Goal: Find specific page/section: Find specific page/section

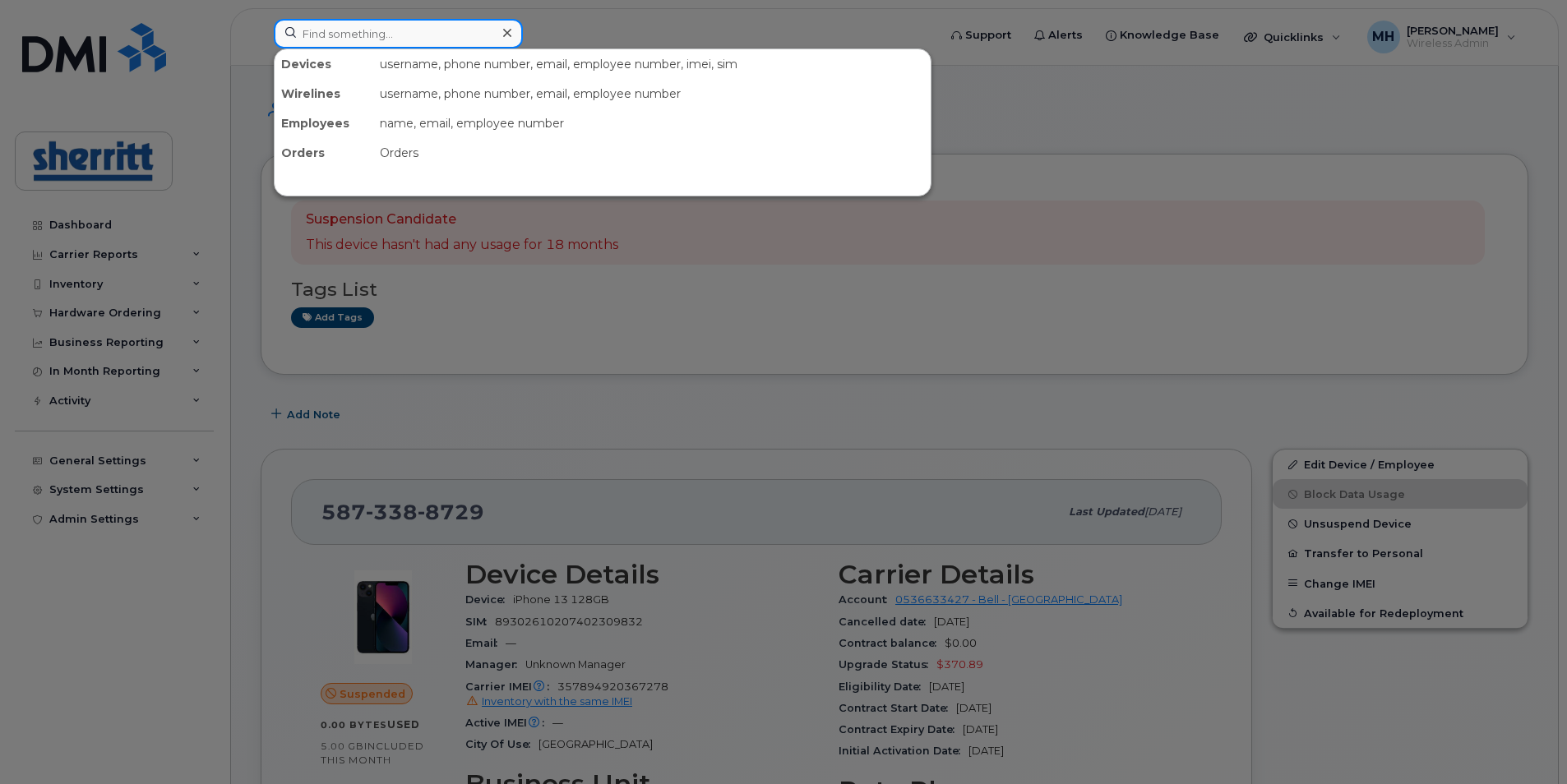
click at [418, 35] on input at bounding box center [398, 33] width 249 height 30
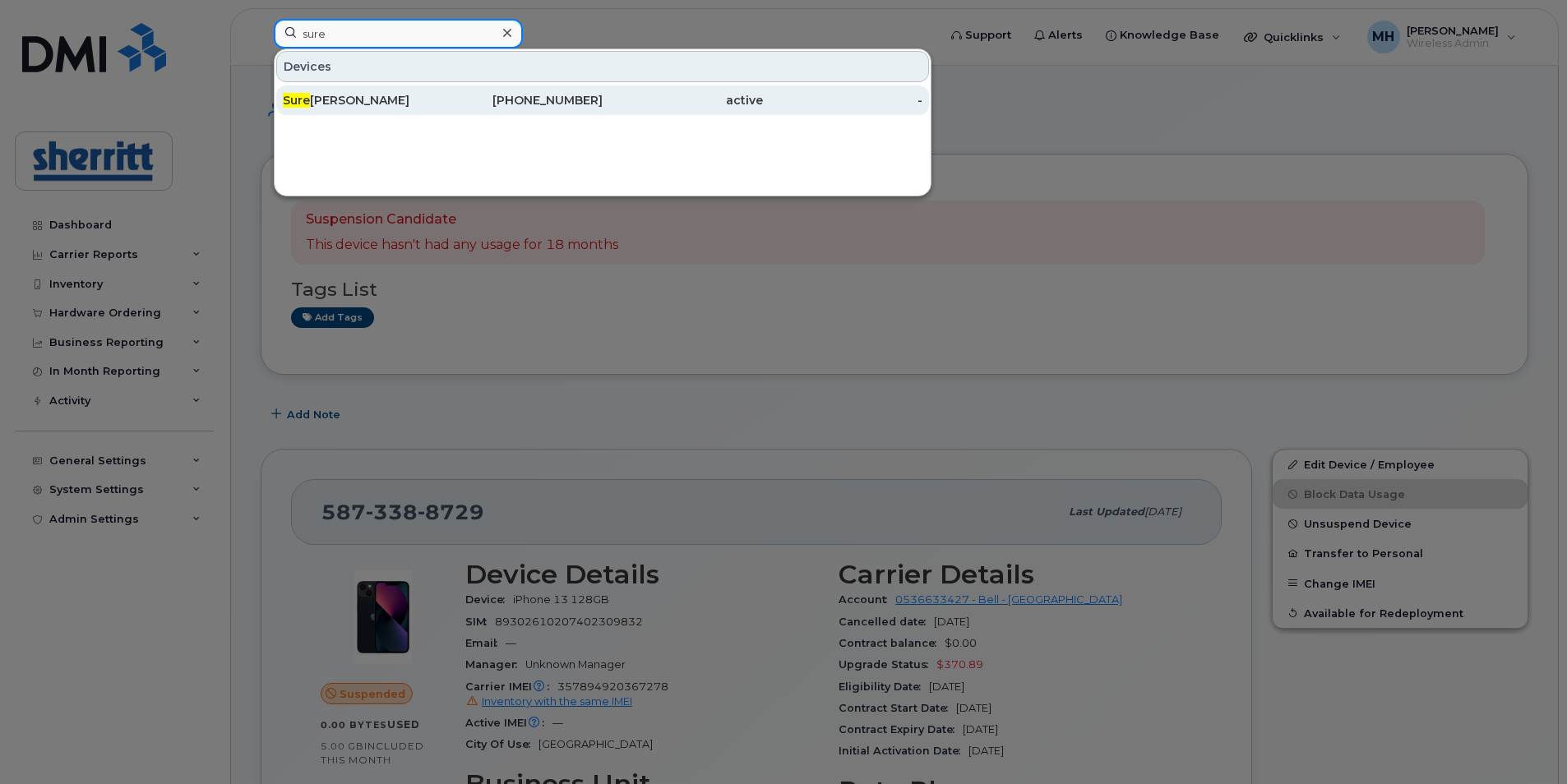
type input "sure"
click at [402, 100] on div "Sure sh Soundararajan" at bounding box center [363, 100] width 160 height 17
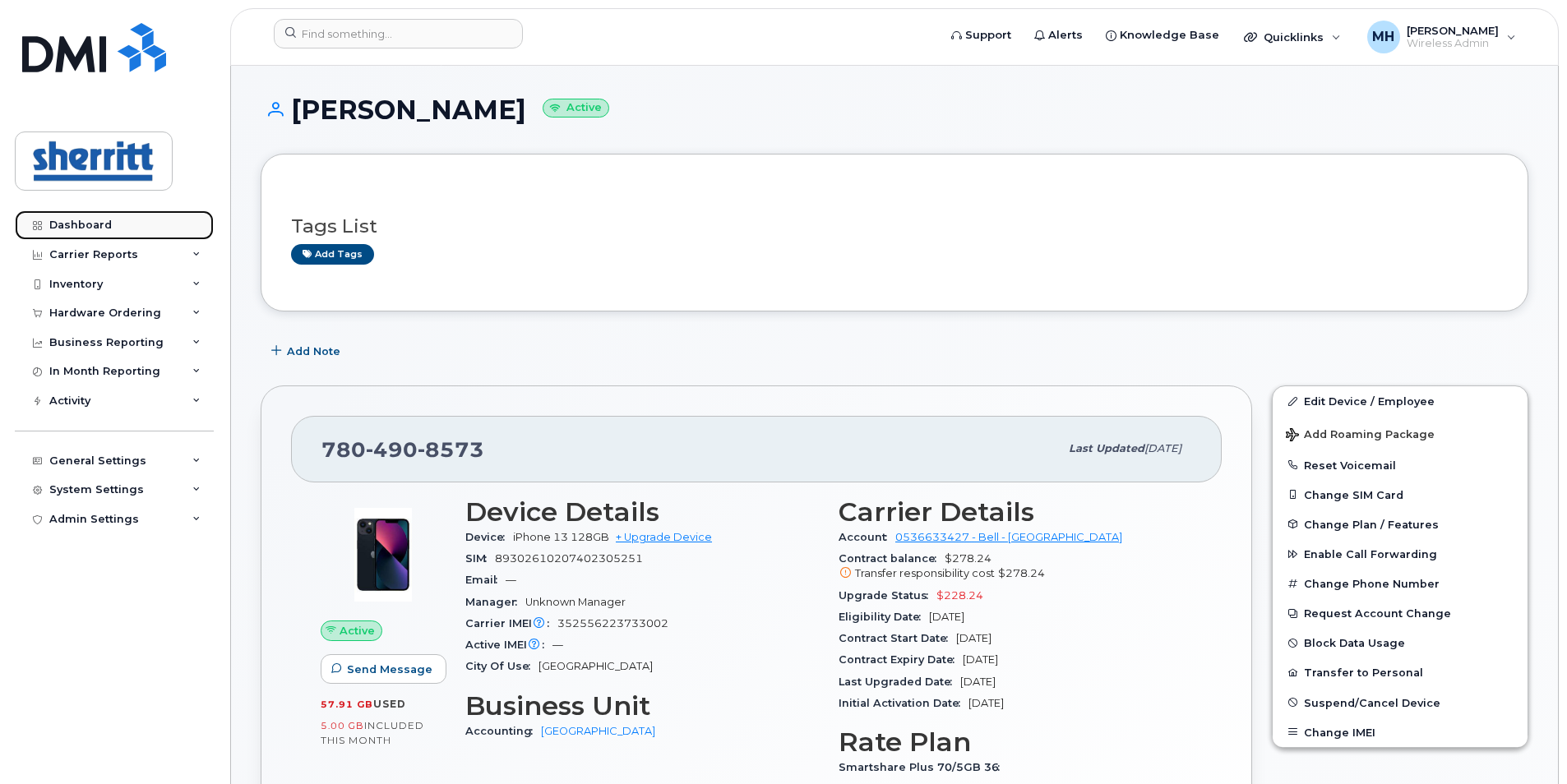
click at [93, 218] on div "Dashboard" at bounding box center [80, 225] width 63 height 13
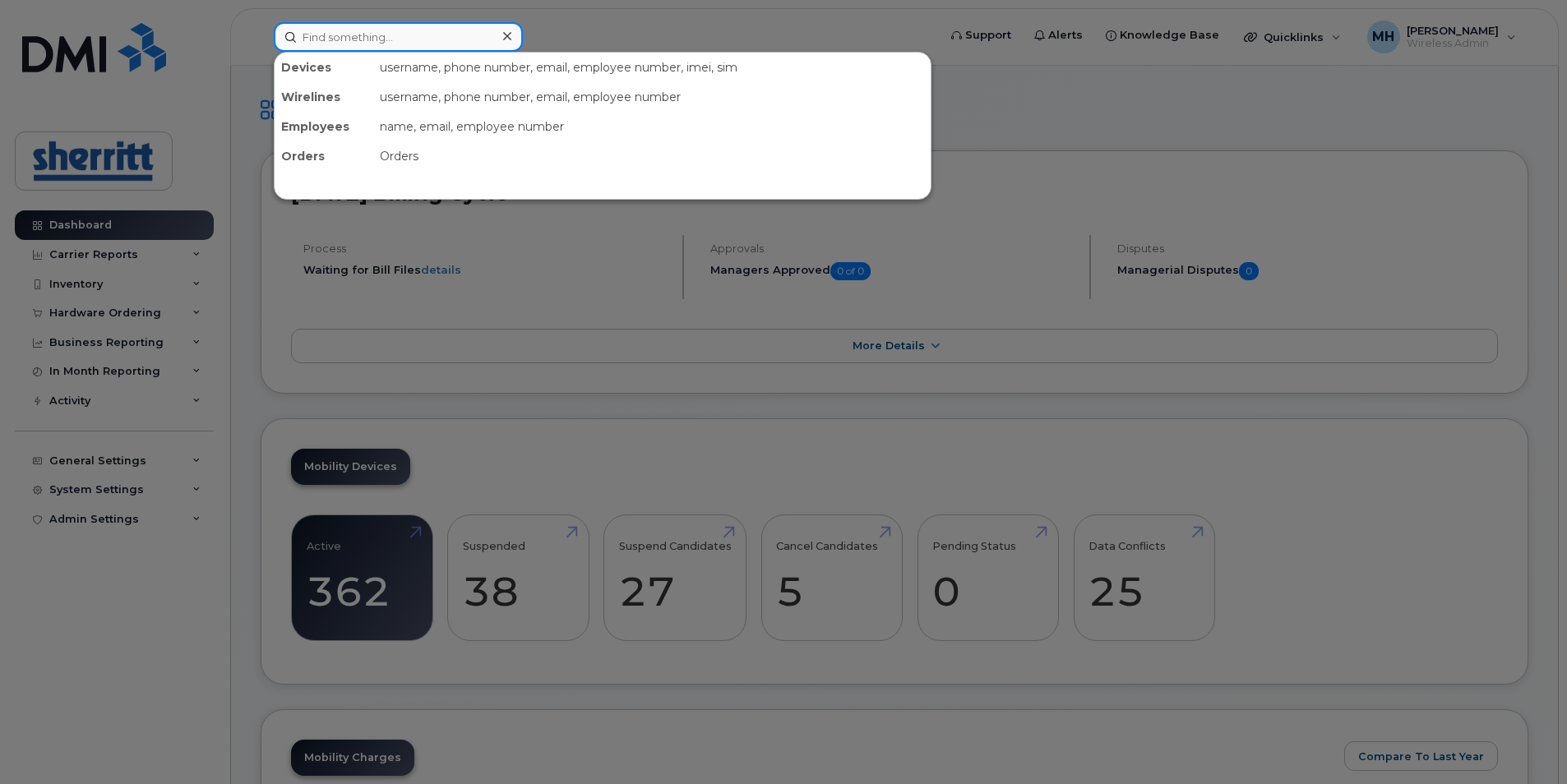
click at [377, 36] on input at bounding box center [398, 37] width 249 height 30
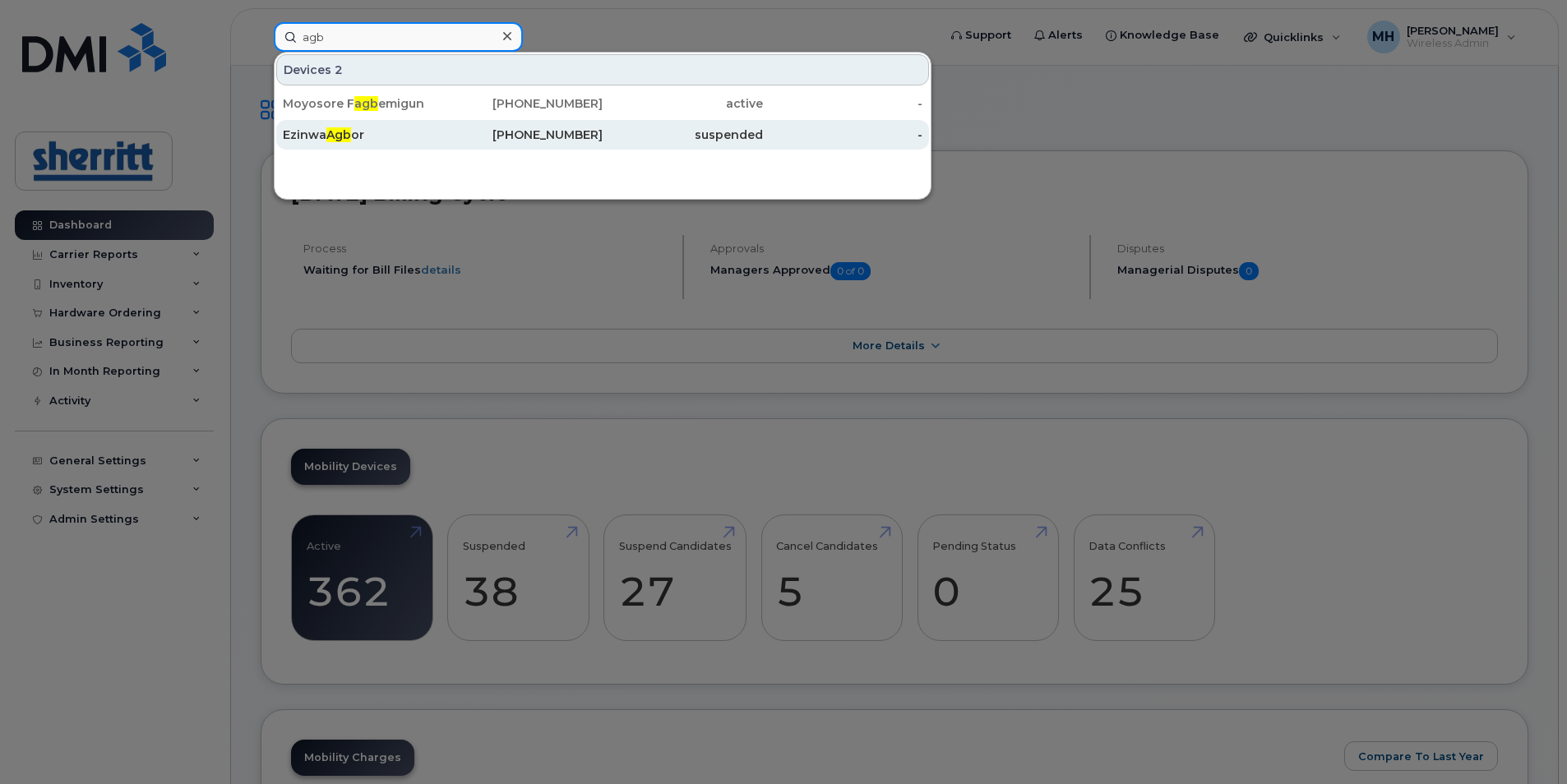
type input "agb"
click at [361, 137] on div "Ezinwa Agb or" at bounding box center [363, 135] width 160 height 17
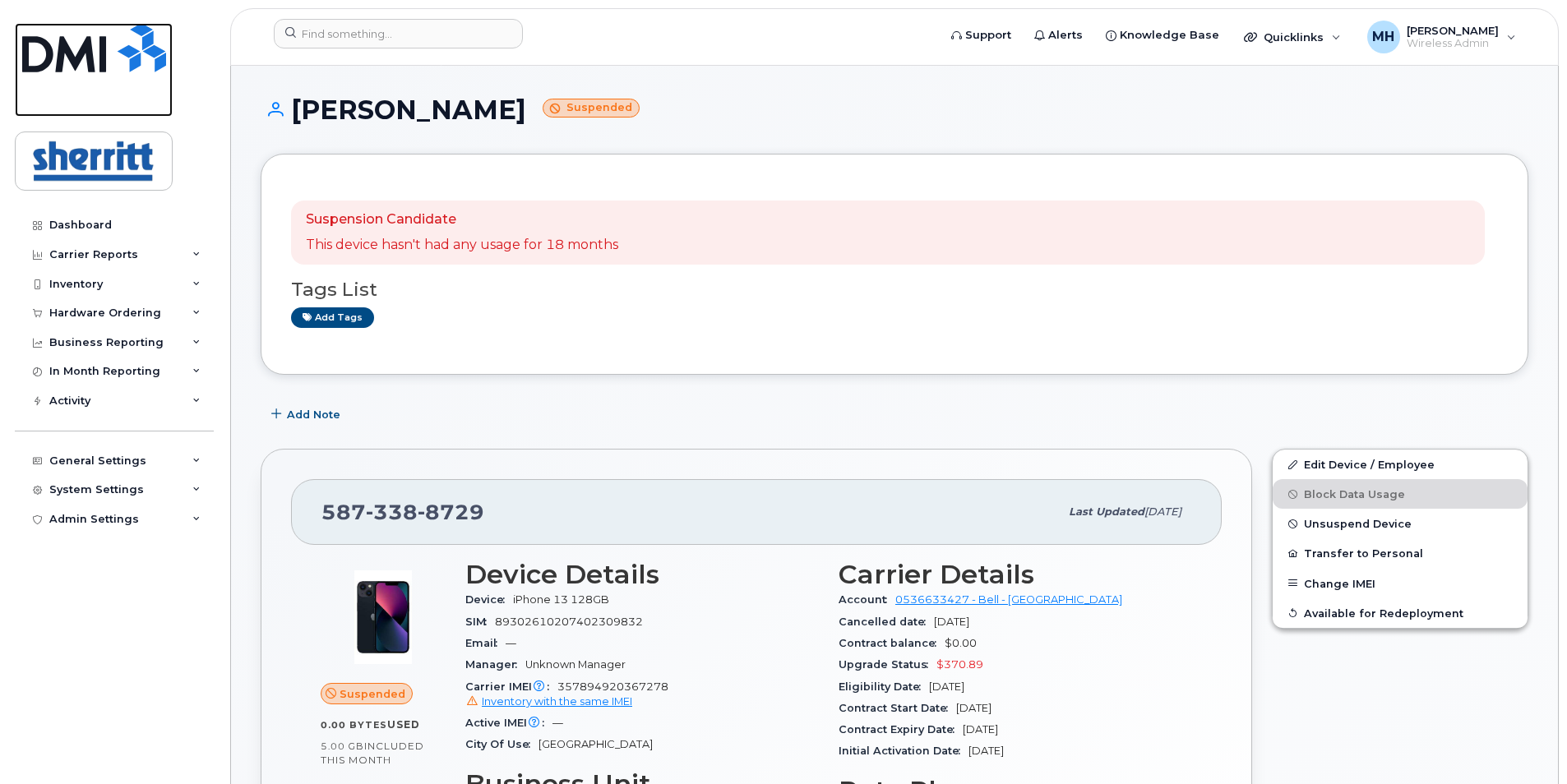
click at [89, 72] on link at bounding box center [93, 70] width 158 height 93
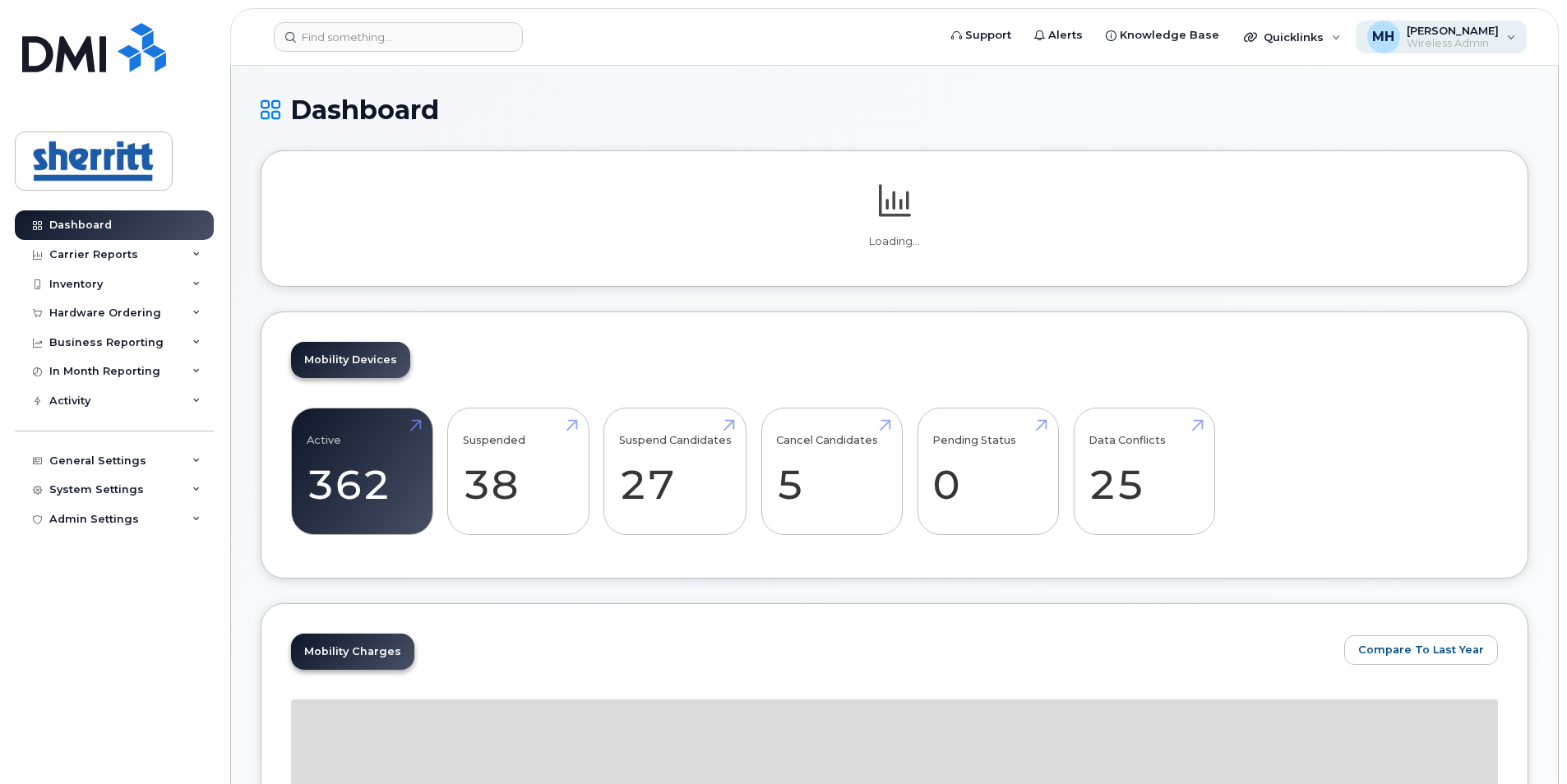
click at [1480, 35] on span "[PERSON_NAME]" at bounding box center [1452, 30] width 92 height 13
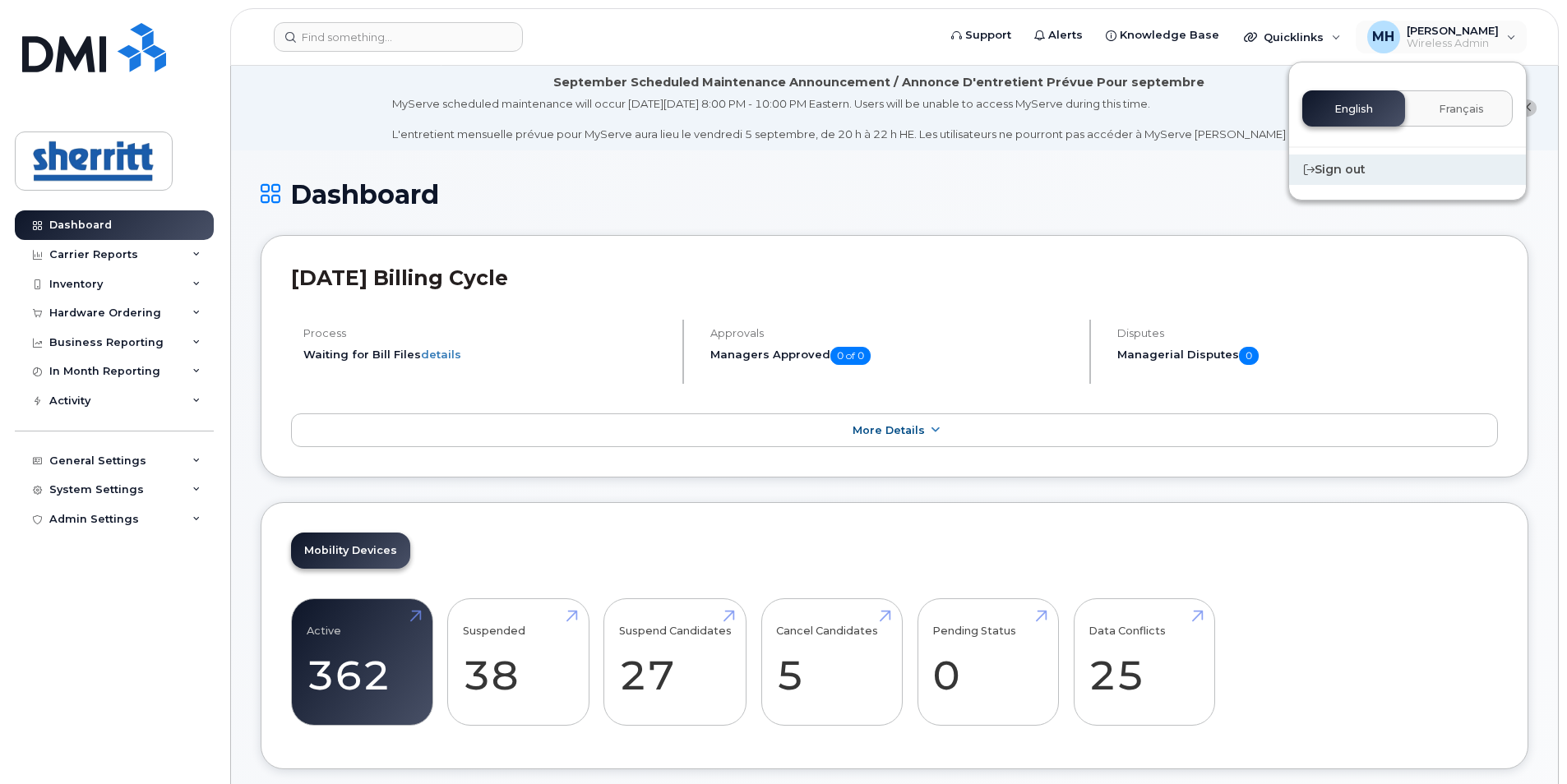
click at [1346, 170] on div "Sign out" at bounding box center [1407, 169] width 237 height 31
